Goal: Navigation & Orientation: Go to known website

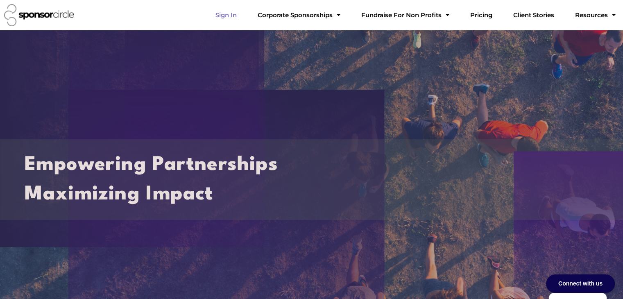
click at [243, 17] on link "Sign In" at bounding box center [226, 15] width 34 height 16
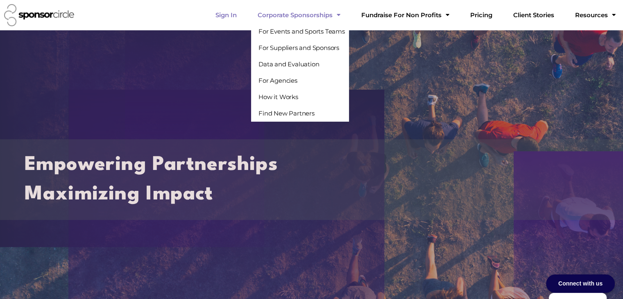
click at [243, 16] on link "Sign In" at bounding box center [226, 15] width 34 height 16
